Goal: Information Seeking & Learning: Find specific fact

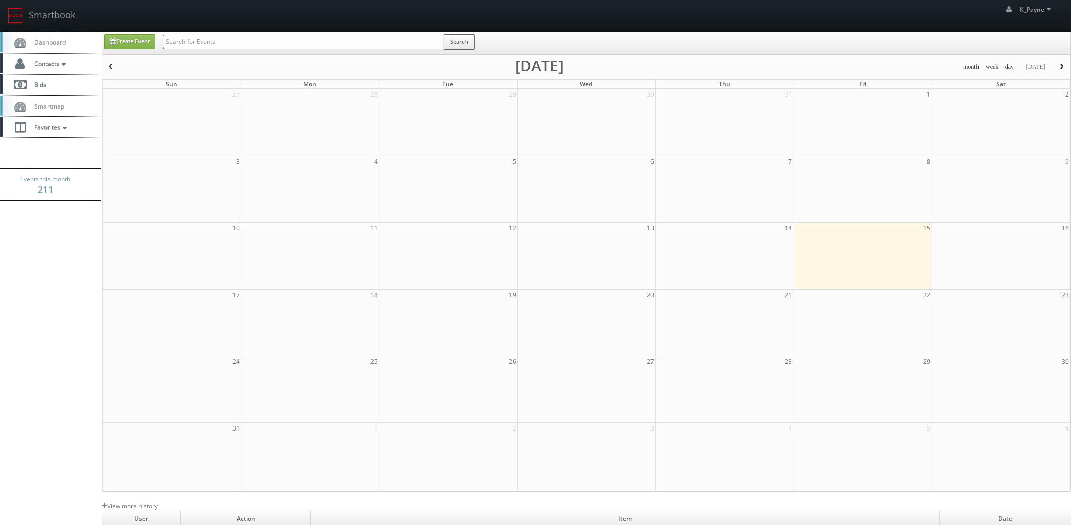
click at [208, 43] on input "text" at bounding box center [303, 42] width 281 height 14
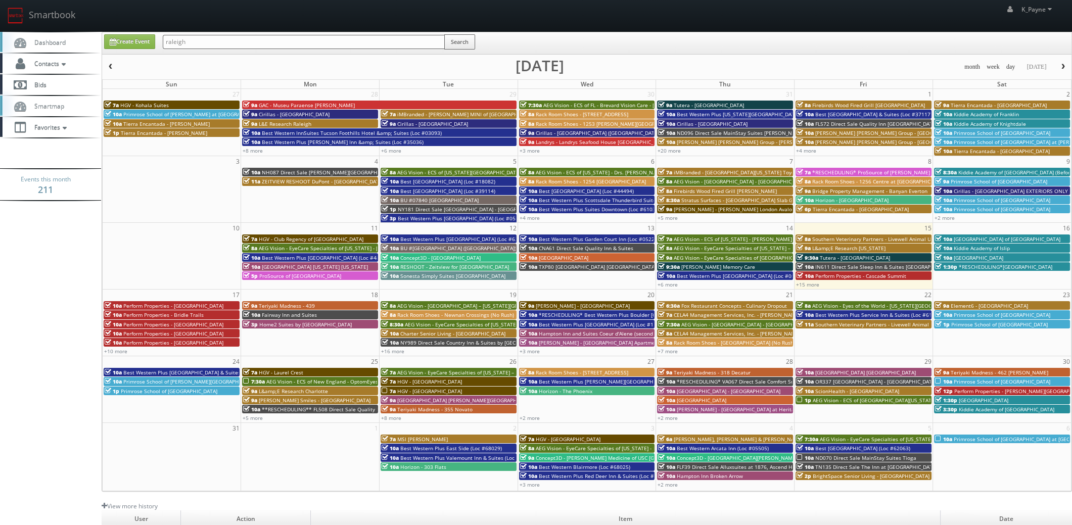
type input "raleigh"
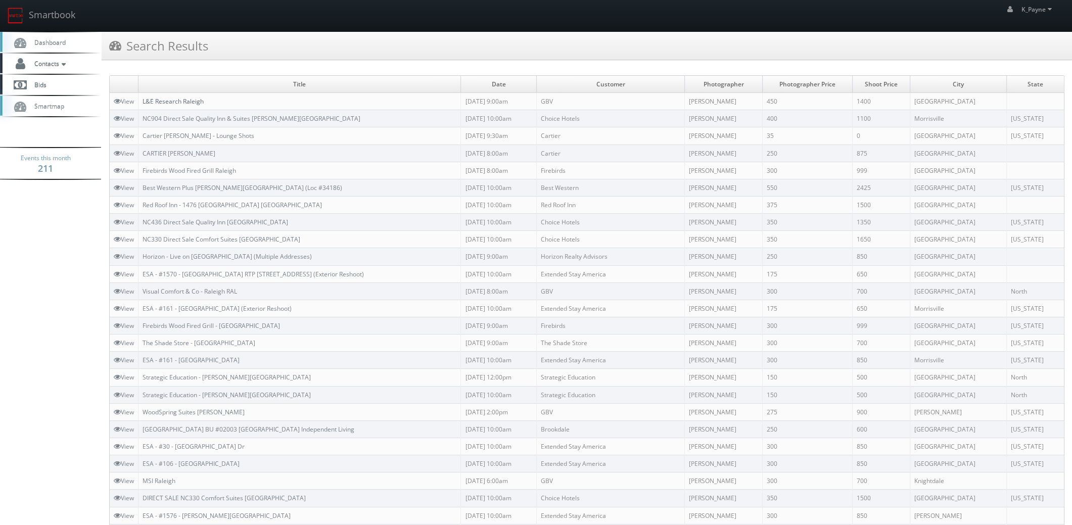
click at [185, 104] on link "L&E Research Raleigh" at bounding box center [172, 101] width 61 height 9
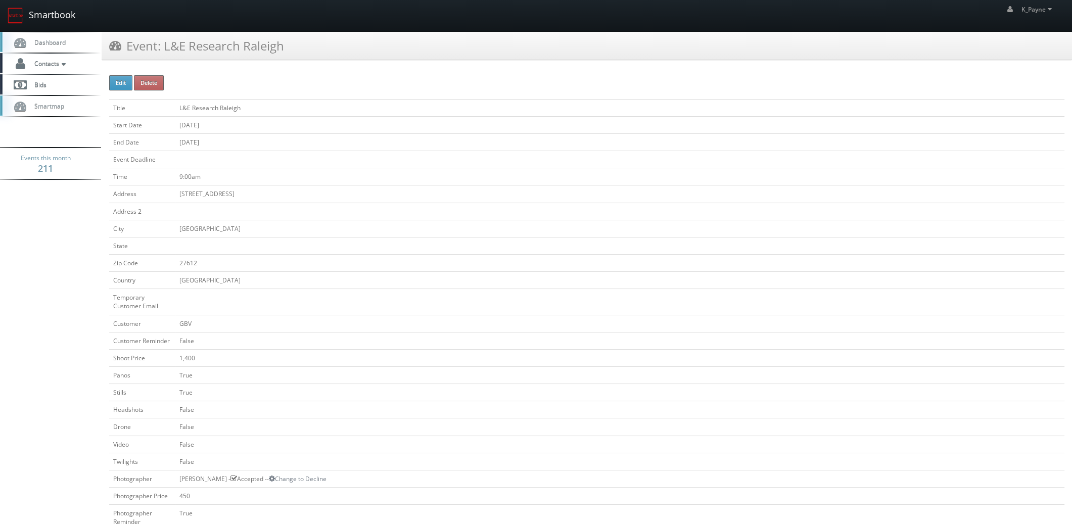
click at [34, 14] on link "Smartbook" at bounding box center [41, 15] width 83 height 31
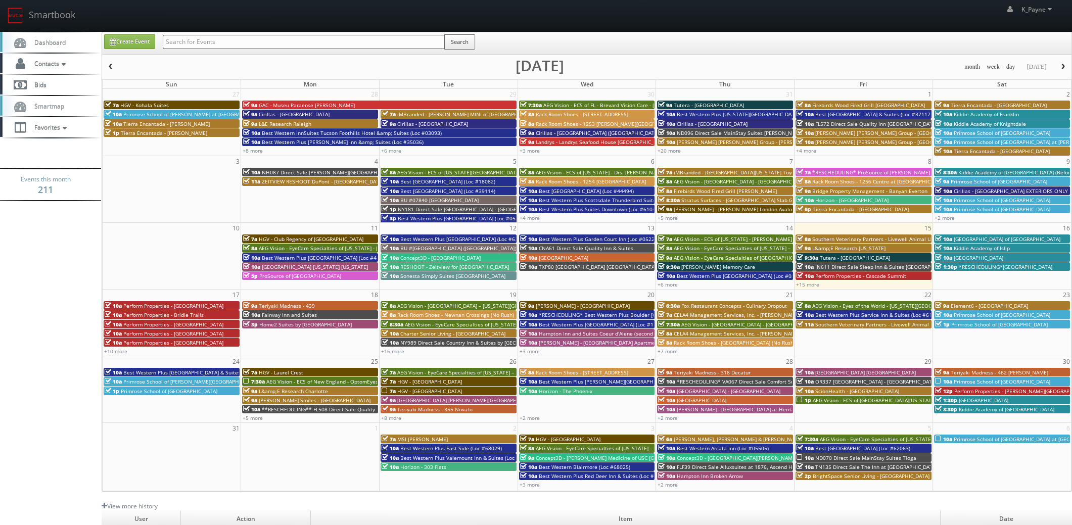
click at [198, 45] on input "text" at bounding box center [304, 42] width 282 height 14
type input "franklin"
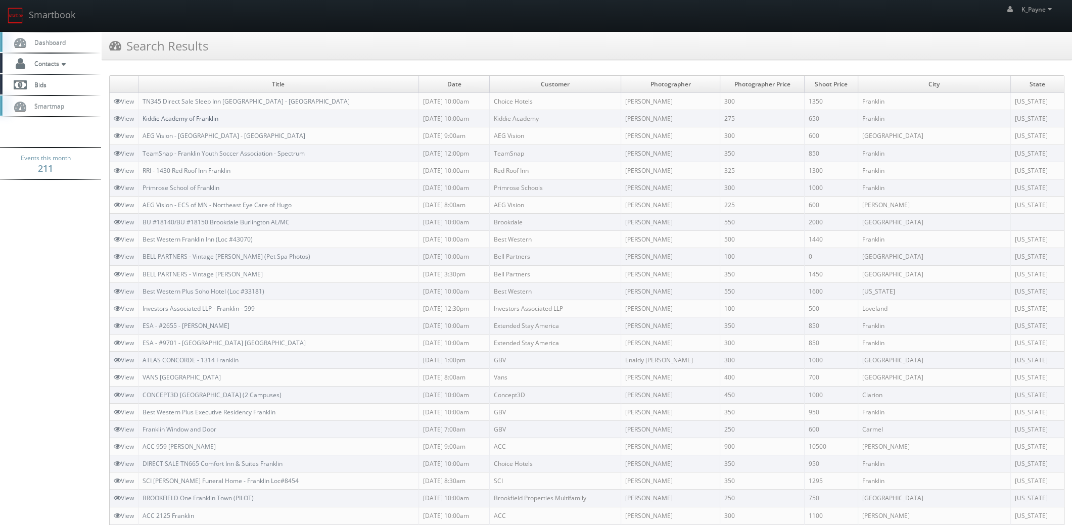
click at [195, 118] on link "Kiddie Academy of Franklin" at bounding box center [180, 118] width 76 height 9
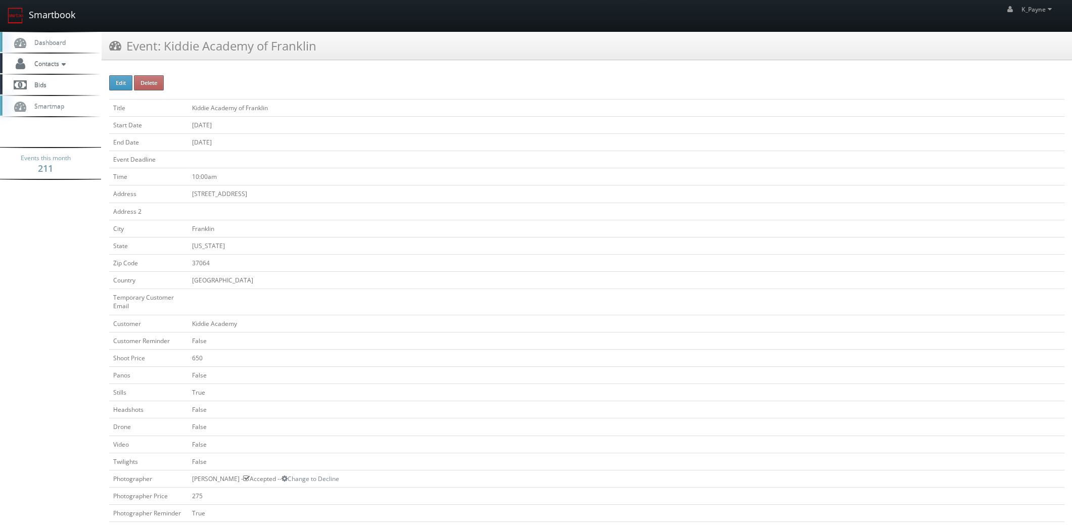
click at [56, 19] on link "Smartbook" at bounding box center [41, 15] width 83 height 31
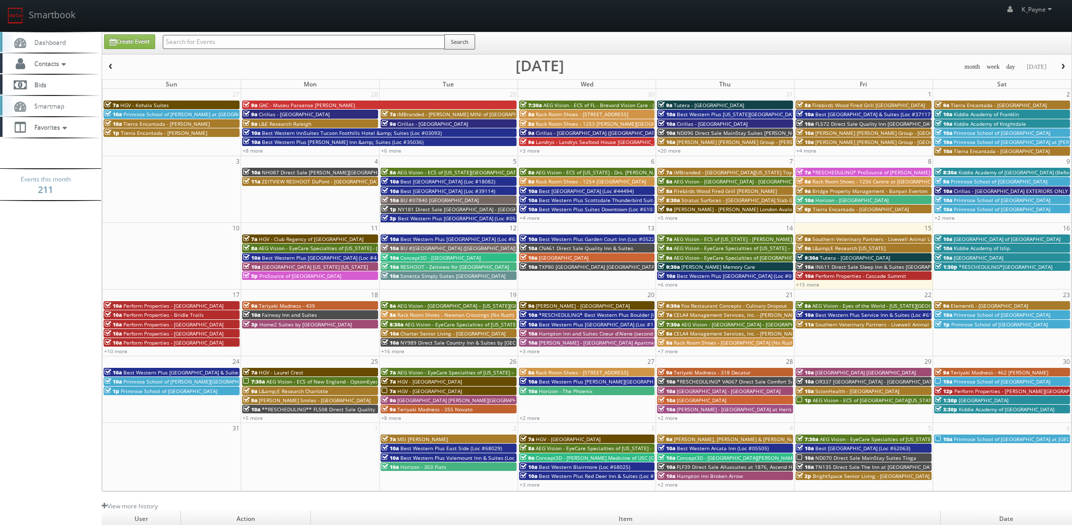
click at [216, 40] on input "text" at bounding box center [304, 42] width 282 height 14
type input "knightdale"
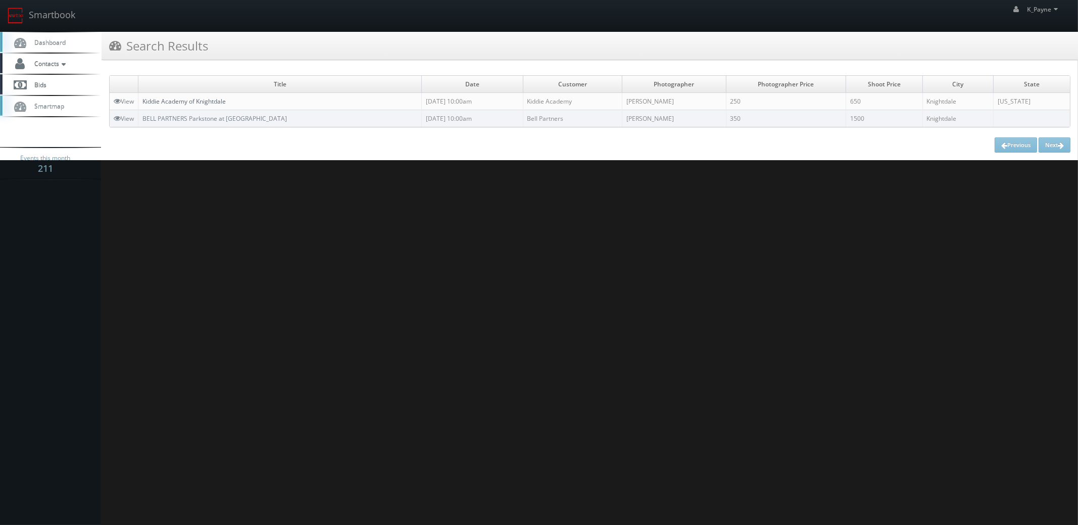
click at [204, 100] on link "Kiddie Academy of Knightdale" at bounding box center [183, 101] width 83 height 9
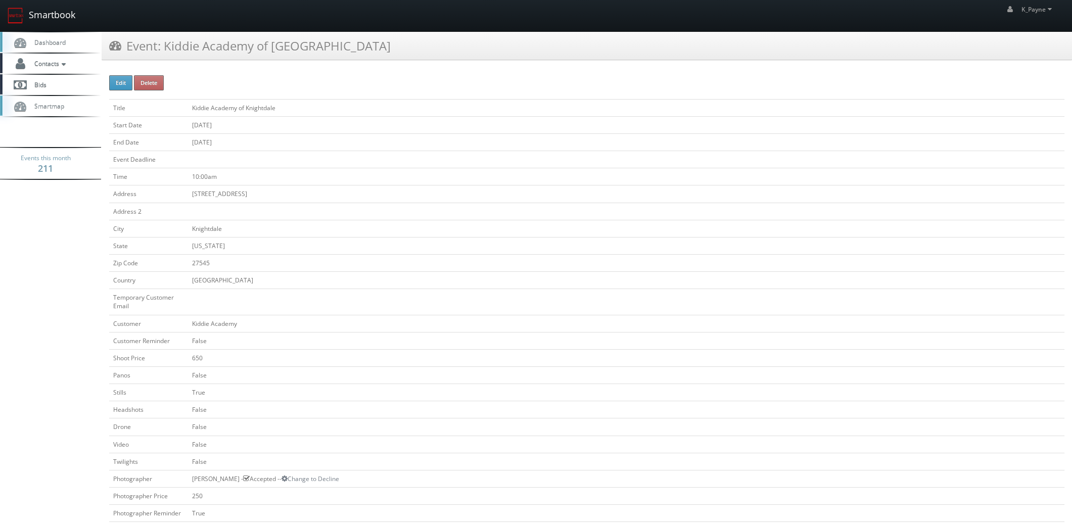
click at [70, 16] on link "Smartbook" at bounding box center [41, 15] width 83 height 31
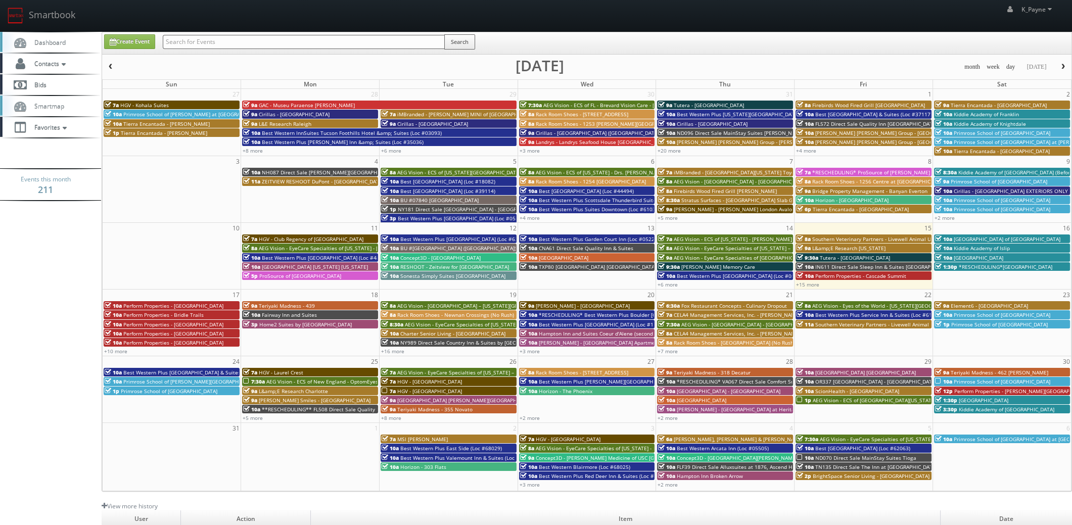
click at [224, 41] on input "text" at bounding box center [304, 42] width 282 height 14
type input "horizon west"
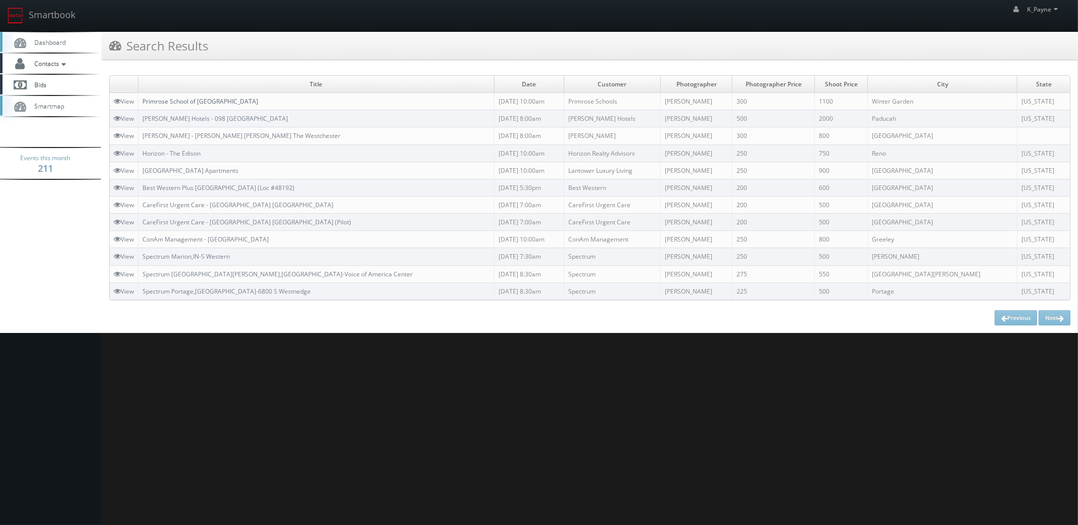
click at [218, 103] on link "Primrose School of [GEOGRAPHIC_DATA]" at bounding box center [200, 101] width 116 height 9
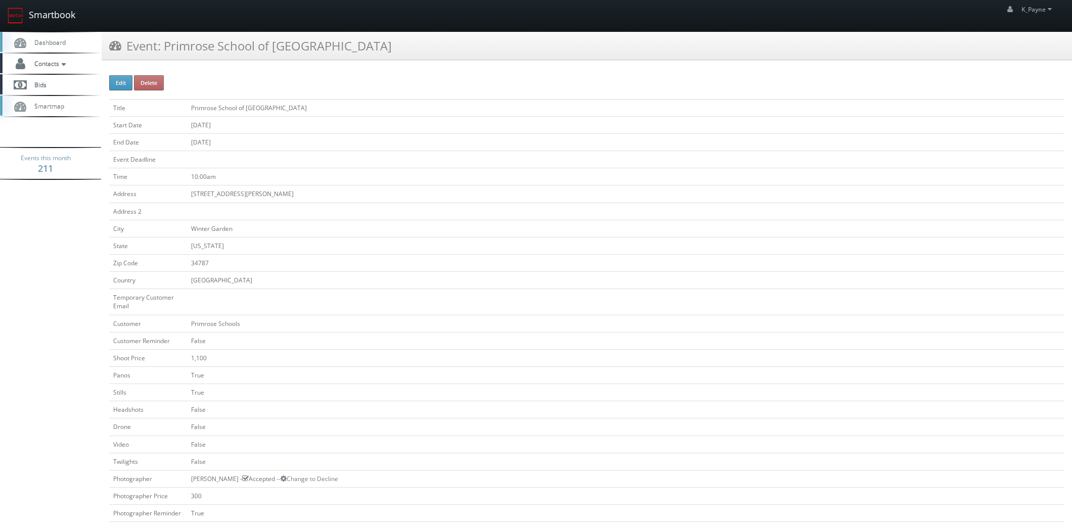
click at [45, 19] on link "Smartbook" at bounding box center [41, 15] width 83 height 31
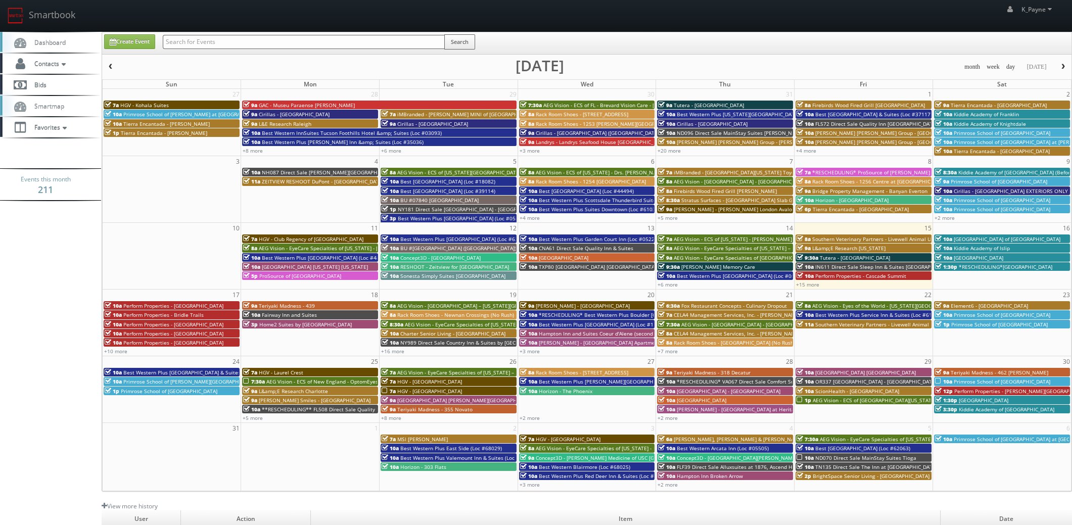
click at [189, 39] on input "text" at bounding box center [304, 42] width 282 height 14
type input "overland park"
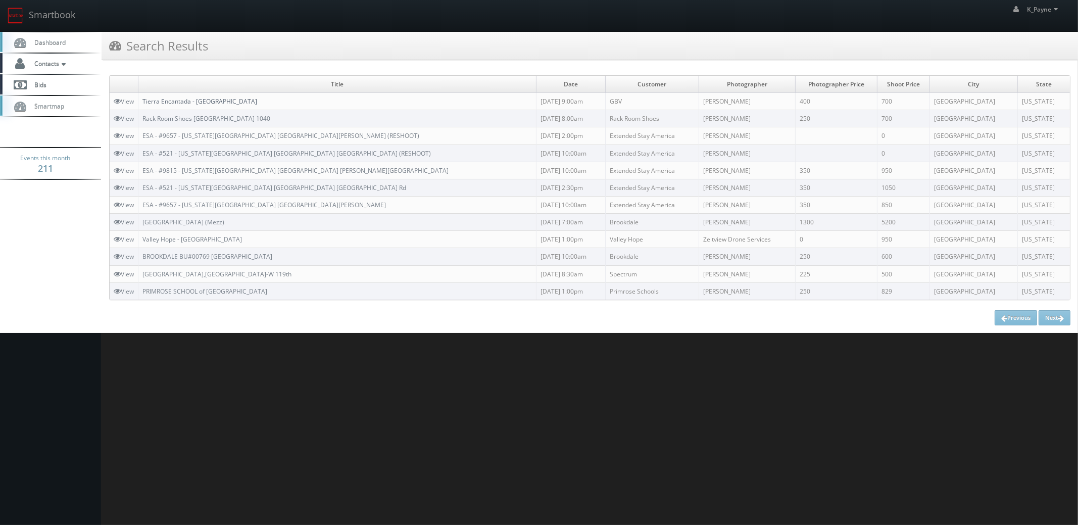
click at [205, 103] on link "Tierra Encantada - [GEOGRAPHIC_DATA]" at bounding box center [199, 101] width 115 height 9
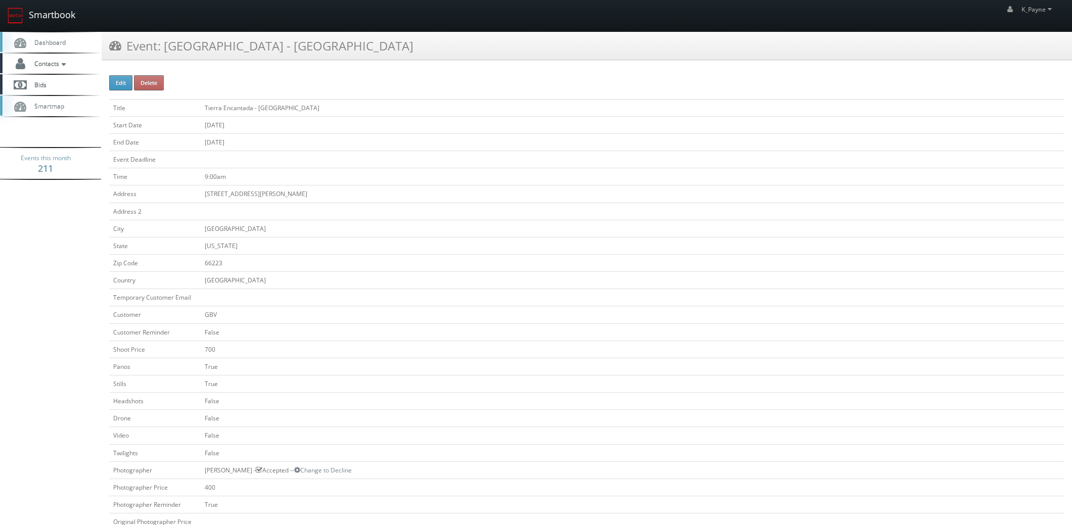
click at [67, 14] on link "Smartbook" at bounding box center [41, 15] width 83 height 31
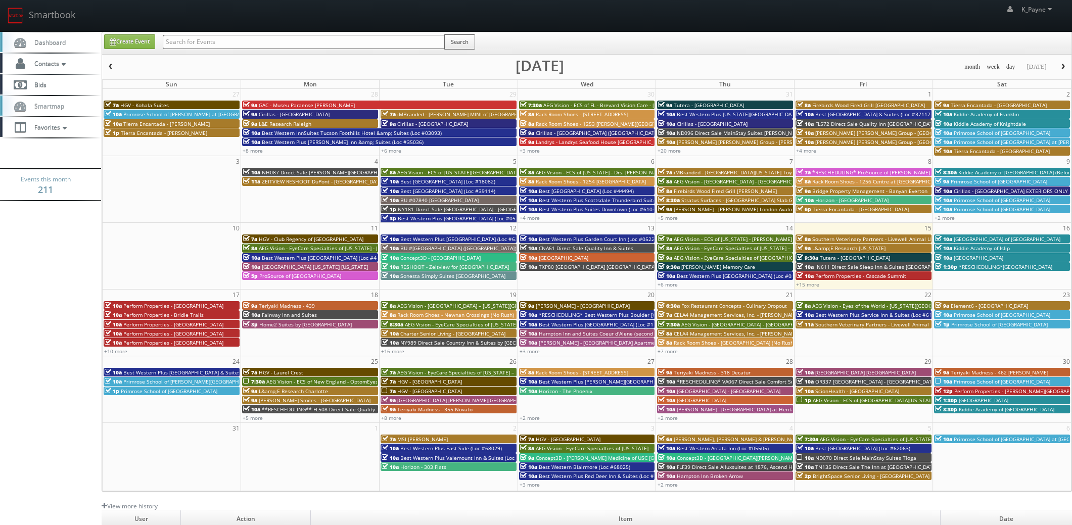
click at [265, 48] on input "text" at bounding box center [304, 42] width 282 height 14
type input "sioux"
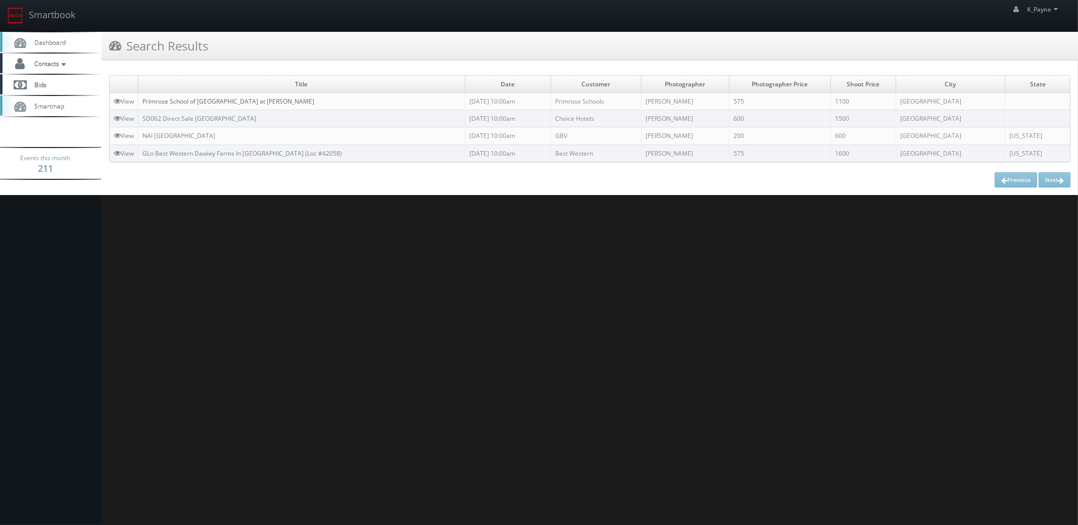
click at [253, 100] on link "Primrose School of [GEOGRAPHIC_DATA] at [PERSON_NAME]" at bounding box center [228, 101] width 172 height 9
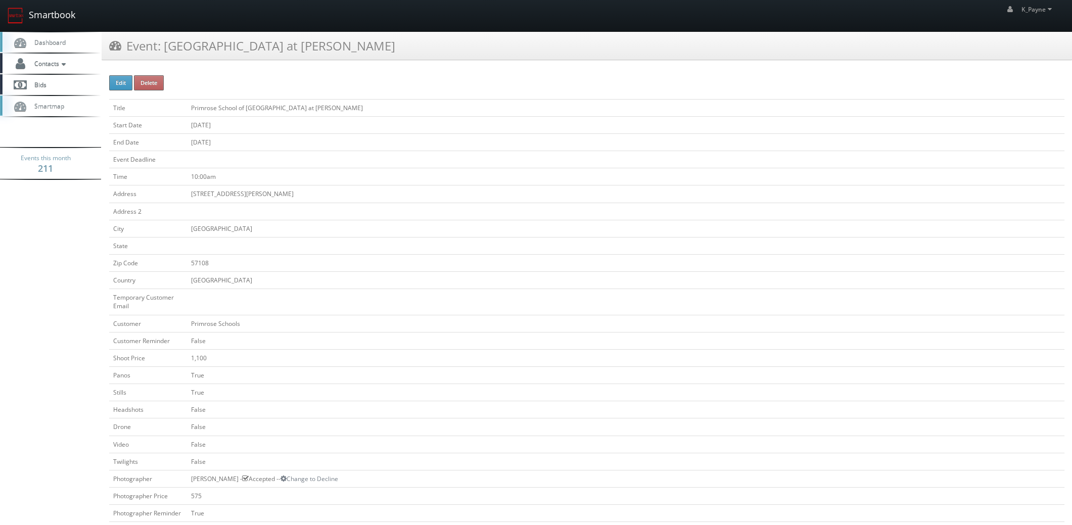
click at [59, 12] on link "Smartbook" at bounding box center [41, 15] width 83 height 31
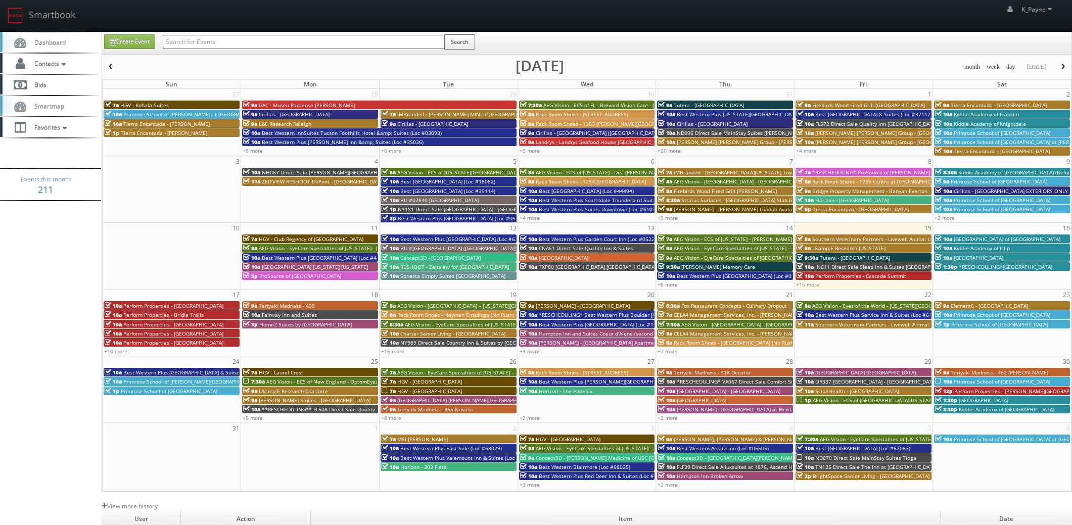
click at [187, 42] on input "text" at bounding box center [304, 42] width 282 height 14
type input "palm beach"
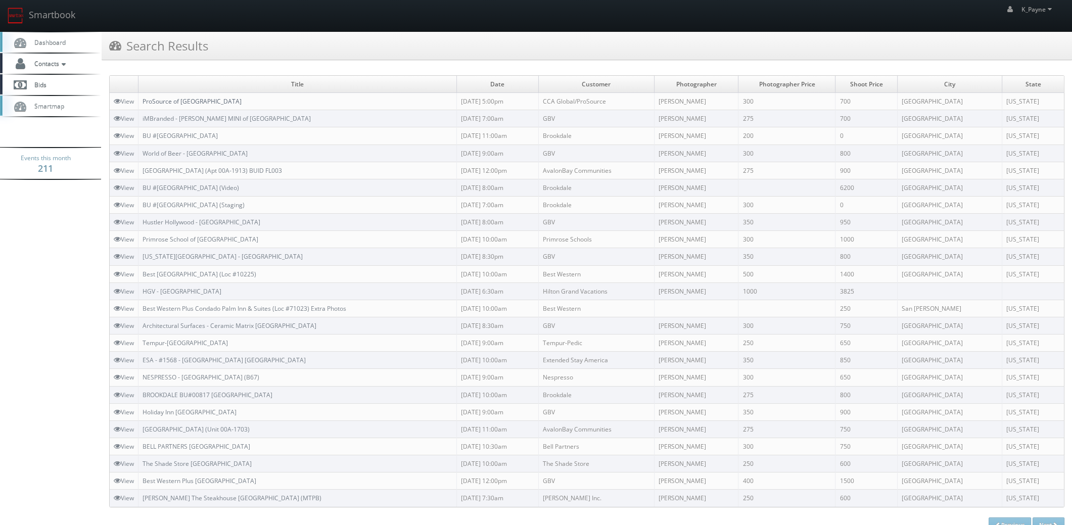
click at [200, 99] on link "ProSource of Palm Beach" at bounding box center [191, 101] width 99 height 9
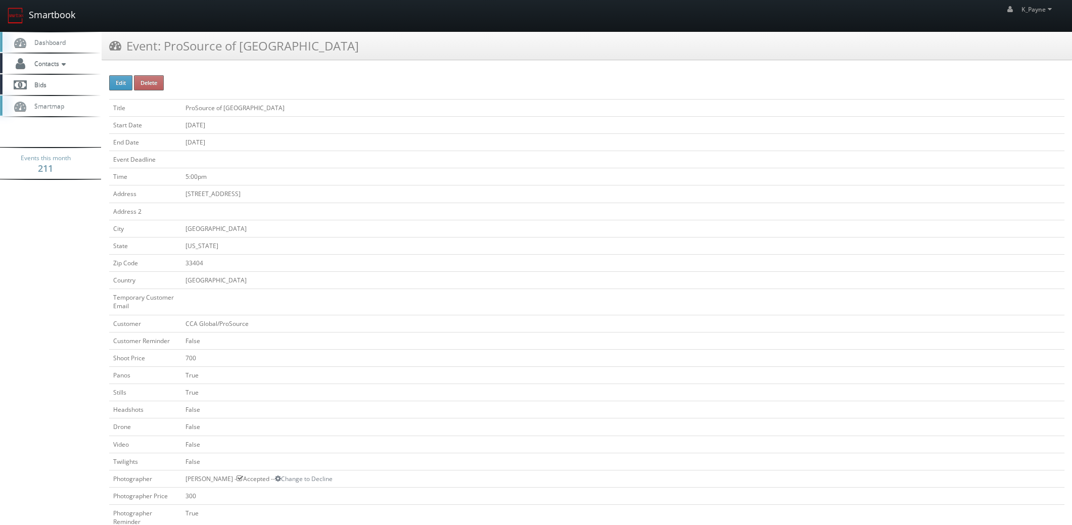
click at [63, 12] on link "Smartbook" at bounding box center [41, 15] width 83 height 31
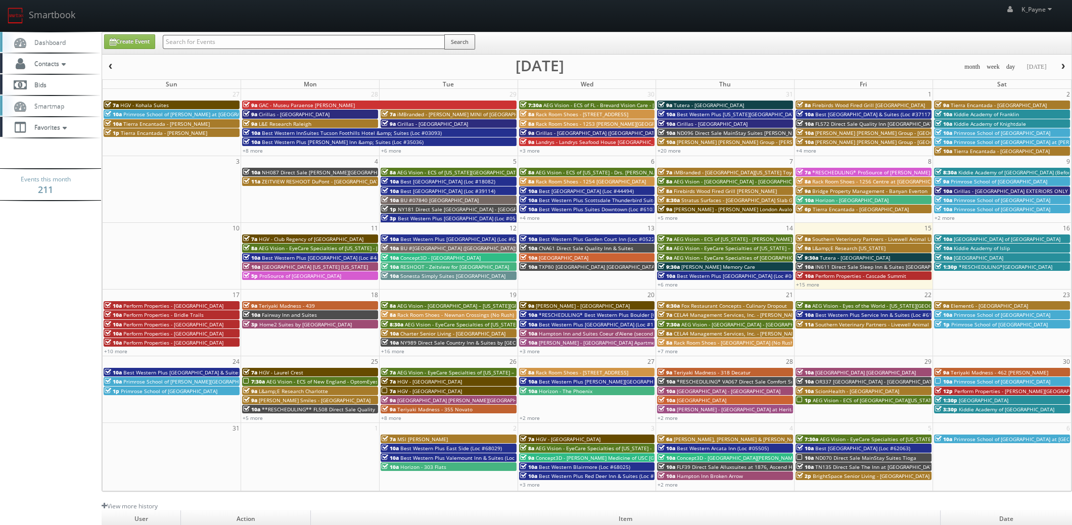
click at [197, 43] on input "text" at bounding box center [304, 42] width 282 height 14
type input "24472"
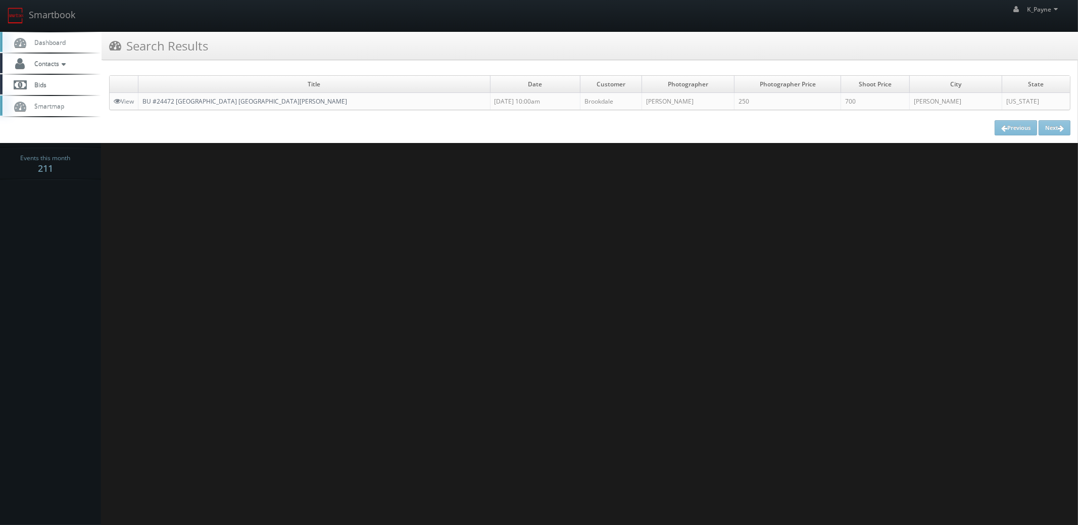
click at [217, 101] on link "BU #24472 Brookdale North Gilbert" at bounding box center [244, 101] width 205 height 9
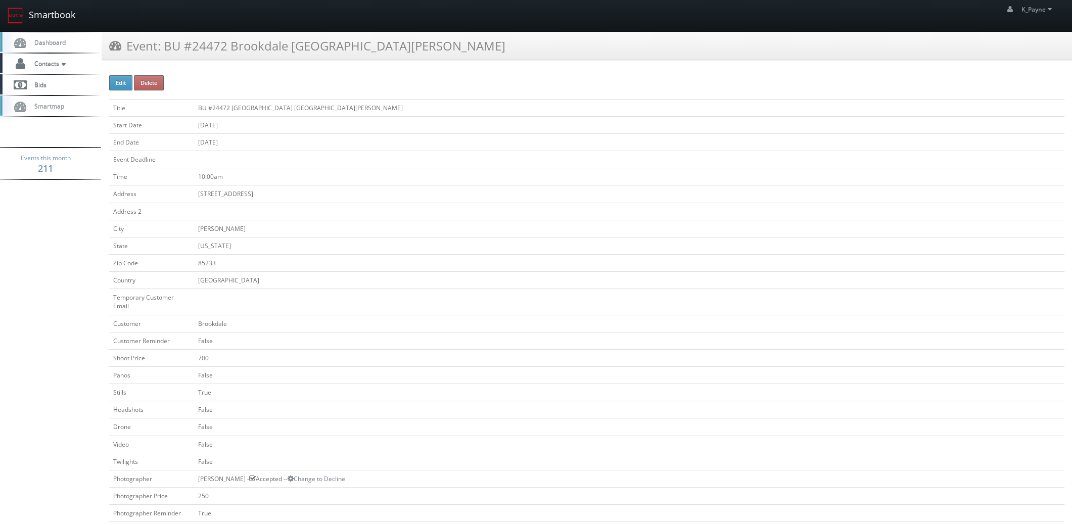
click at [45, 8] on link "Smartbook" at bounding box center [41, 15] width 83 height 31
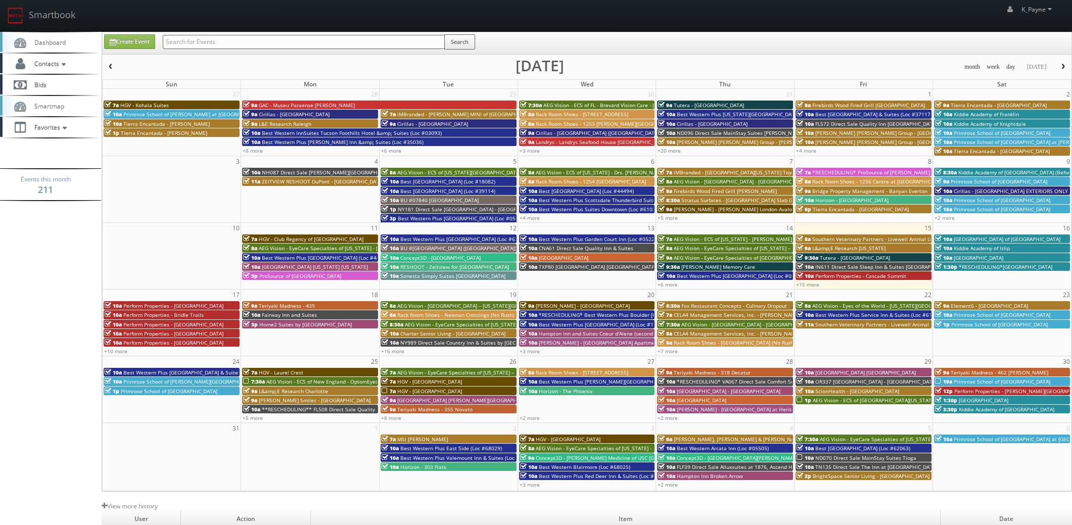
click at [198, 45] on input "text" at bounding box center [304, 42] width 282 height 14
type input "cac91"
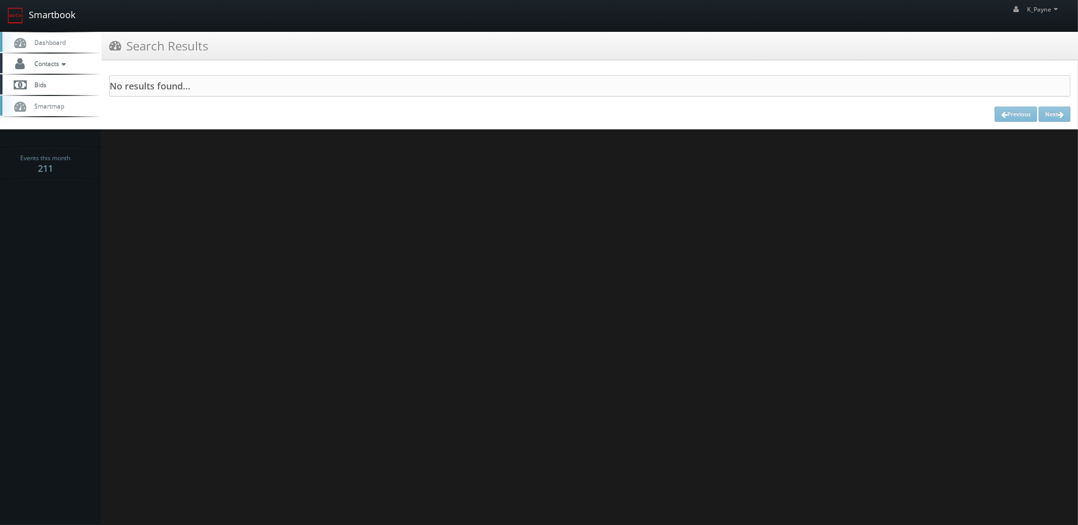
click at [53, 10] on link "Smartbook" at bounding box center [41, 15] width 83 height 31
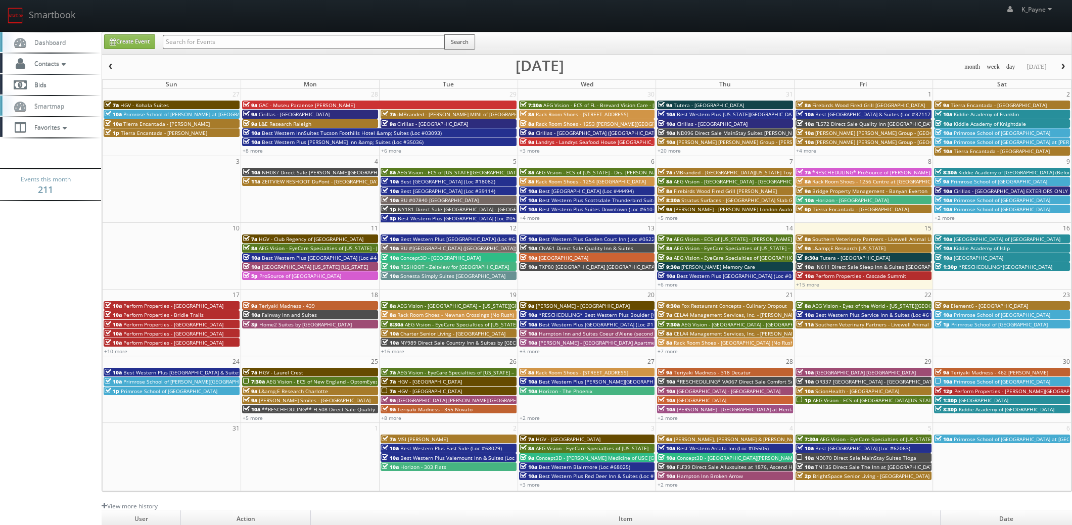
click at [201, 37] on input "text" at bounding box center [304, 42] width 282 height 14
type input "cnc91"
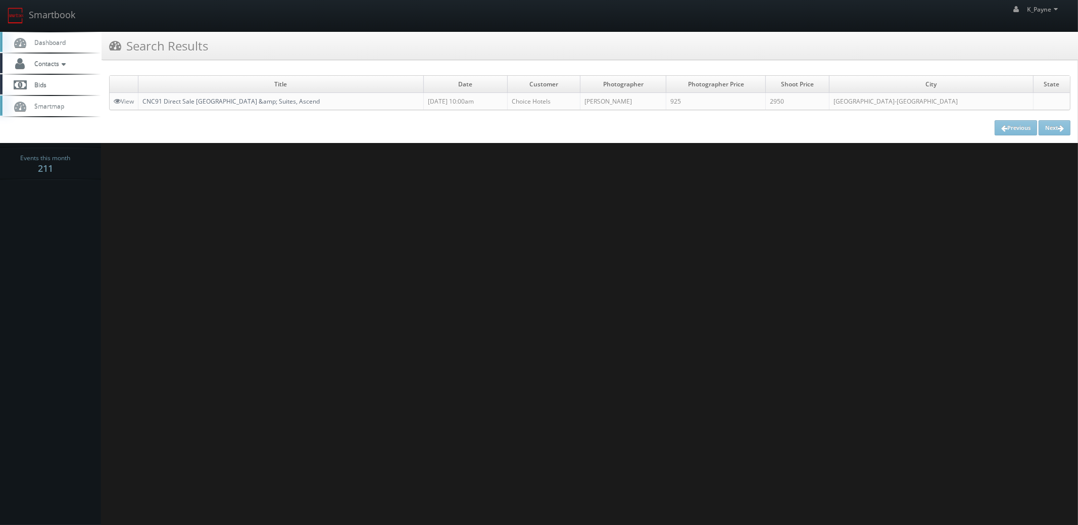
click at [225, 99] on link "CNC91 Direct Sale Amsterdam Inn &amp; Suites, Ascend" at bounding box center [230, 101] width 177 height 9
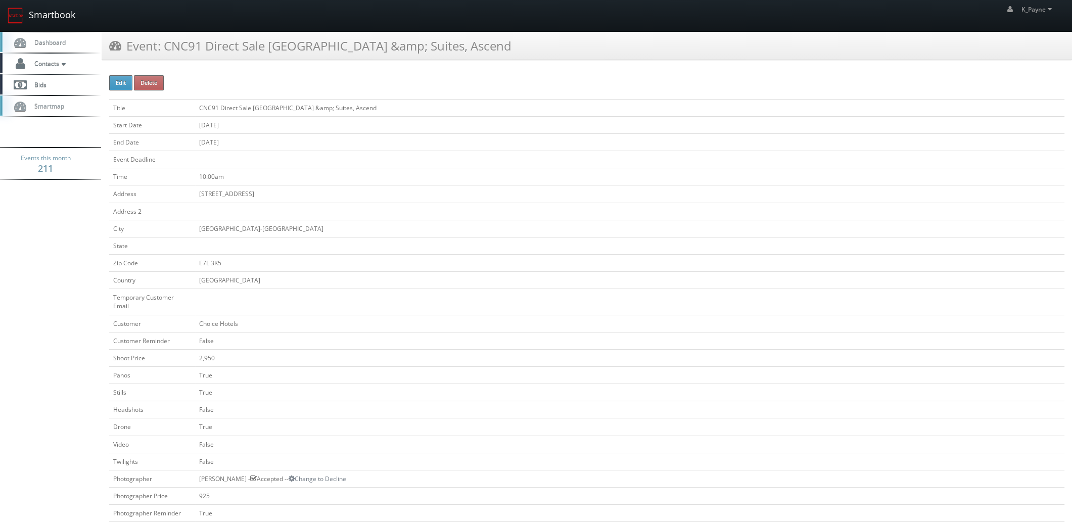
click at [38, 22] on link "Smartbook" at bounding box center [41, 15] width 83 height 31
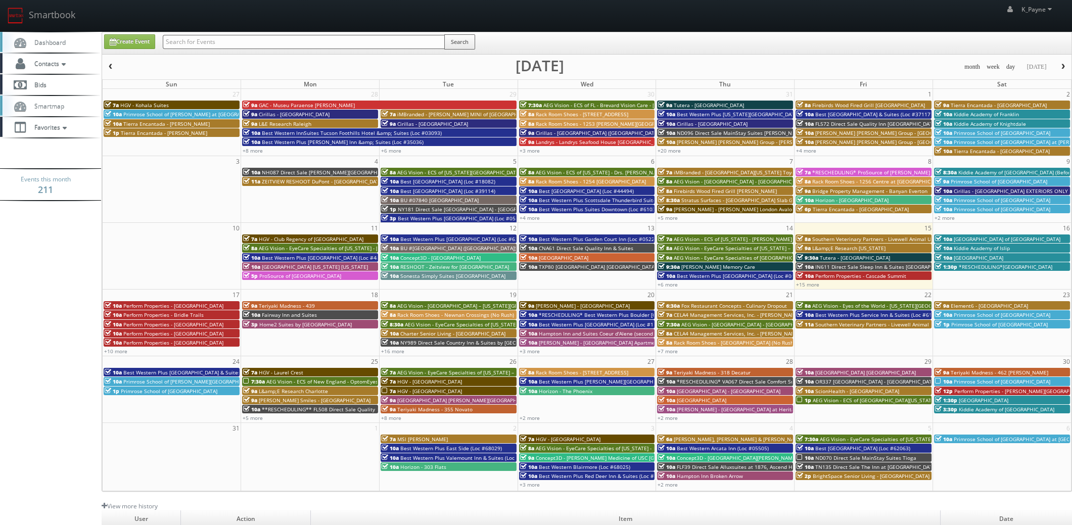
click at [181, 39] on input "text" at bounding box center [304, 42] width 282 height 14
type input "oklahoma"
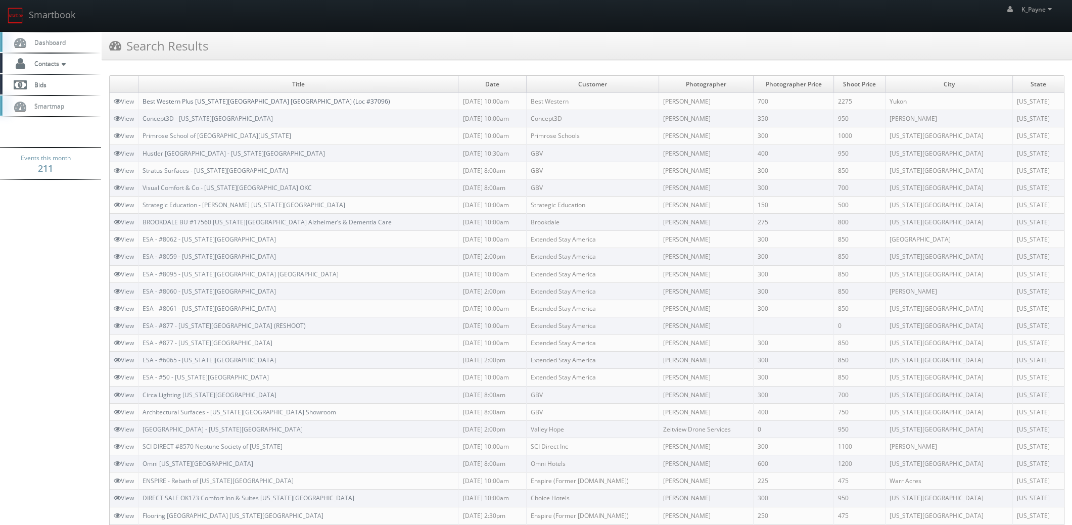
click at [227, 102] on link "Best Western Plus [US_STATE][GEOGRAPHIC_DATA] [GEOGRAPHIC_DATA] (Loc #37096)" at bounding box center [266, 101] width 248 height 9
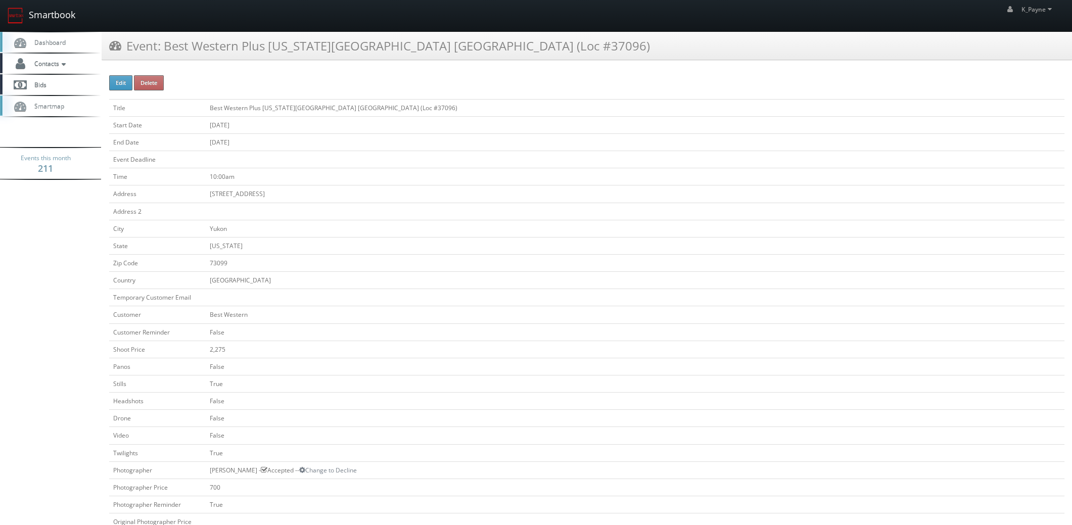
click at [28, 10] on link "Smartbook" at bounding box center [41, 15] width 83 height 31
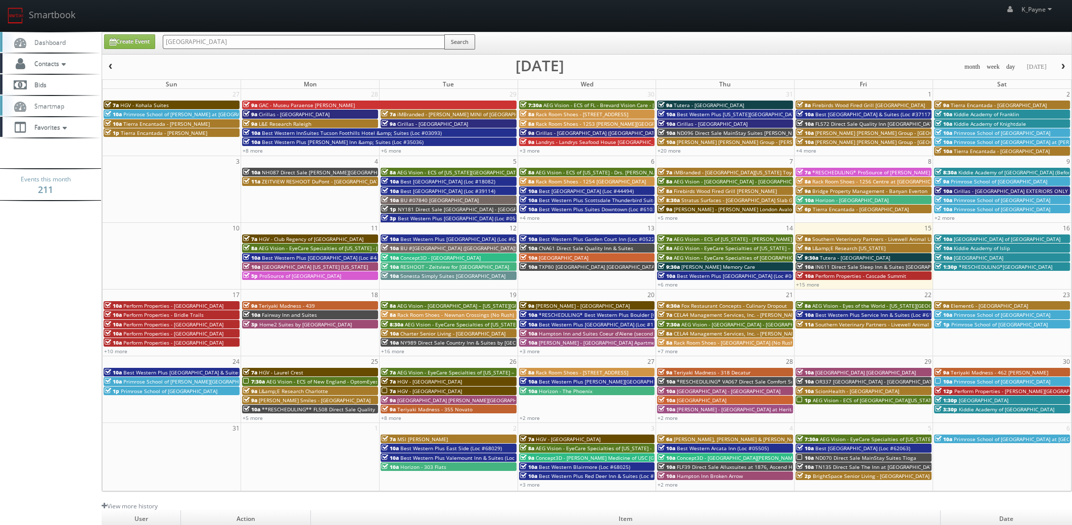
type input "burlington"
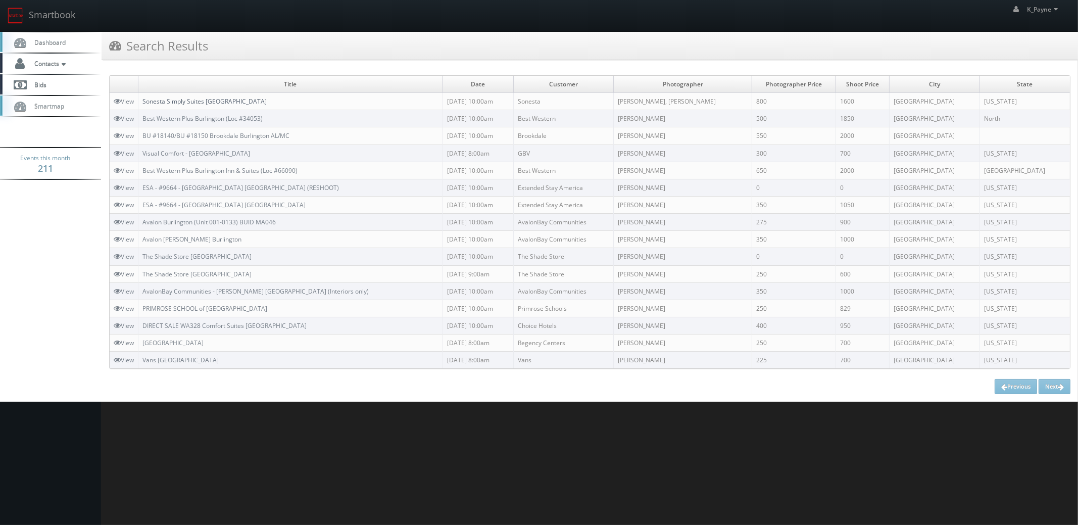
click at [231, 99] on link "Sonesta Simply Suites [GEOGRAPHIC_DATA]" at bounding box center [204, 101] width 124 height 9
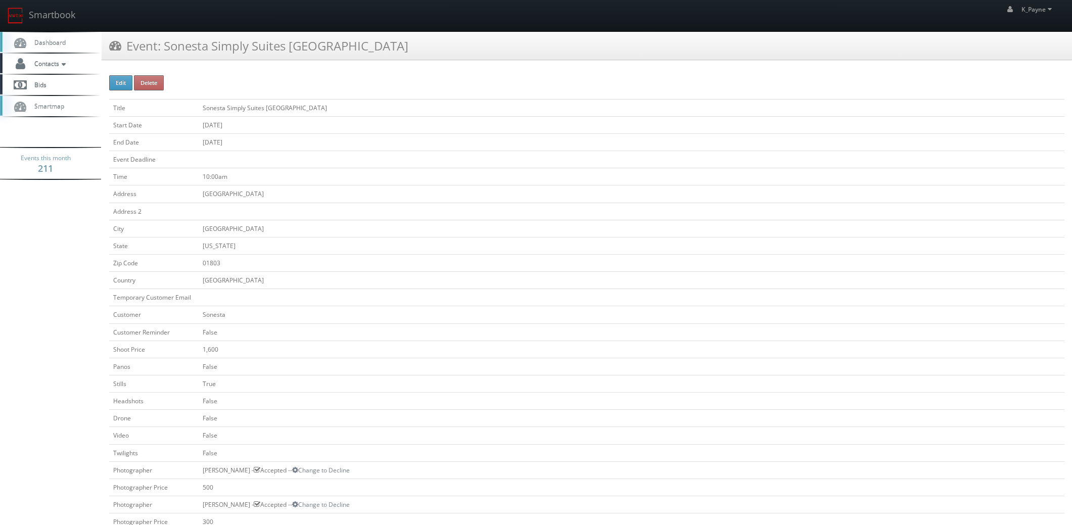
drag, startPoint x: 414, startPoint y: 44, endPoint x: 164, endPoint y: 55, distance: 249.8
click at [164, 55] on div "Event: Sonesta Simply Suites [GEOGRAPHIC_DATA]" at bounding box center [587, 46] width 970 height 28
copy h3 "Sonesta Simply Suites [GEOGRAPHIC_DATA]"
